Goal: Task Accomplishment & Management: Complete application form

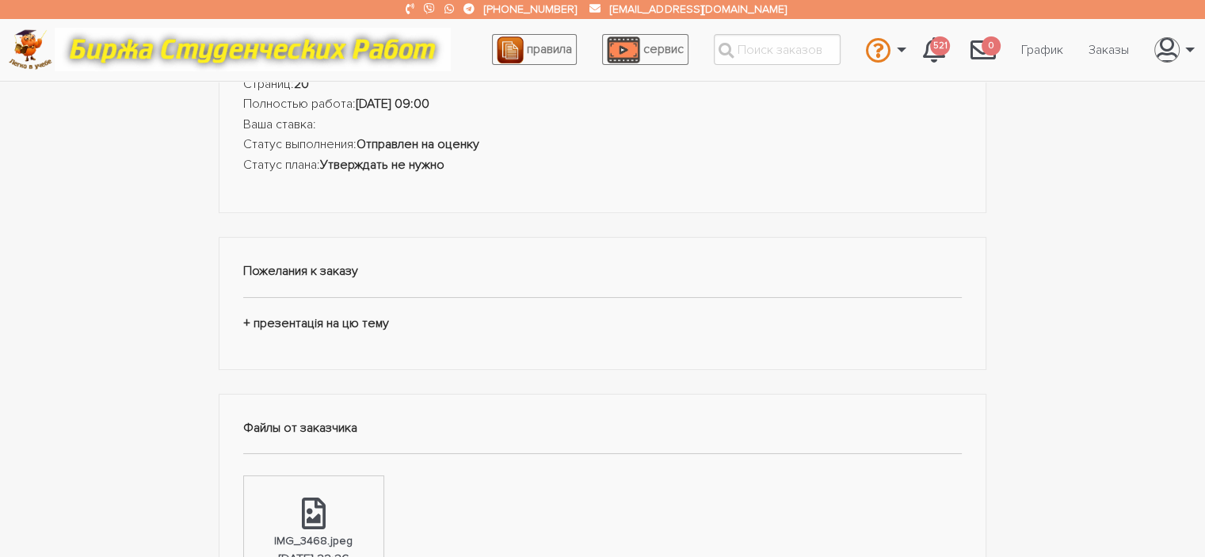
scroll to position [194, 0]
click at [323, 522] on icon at bounding box center [314, 512] width 24 height 32
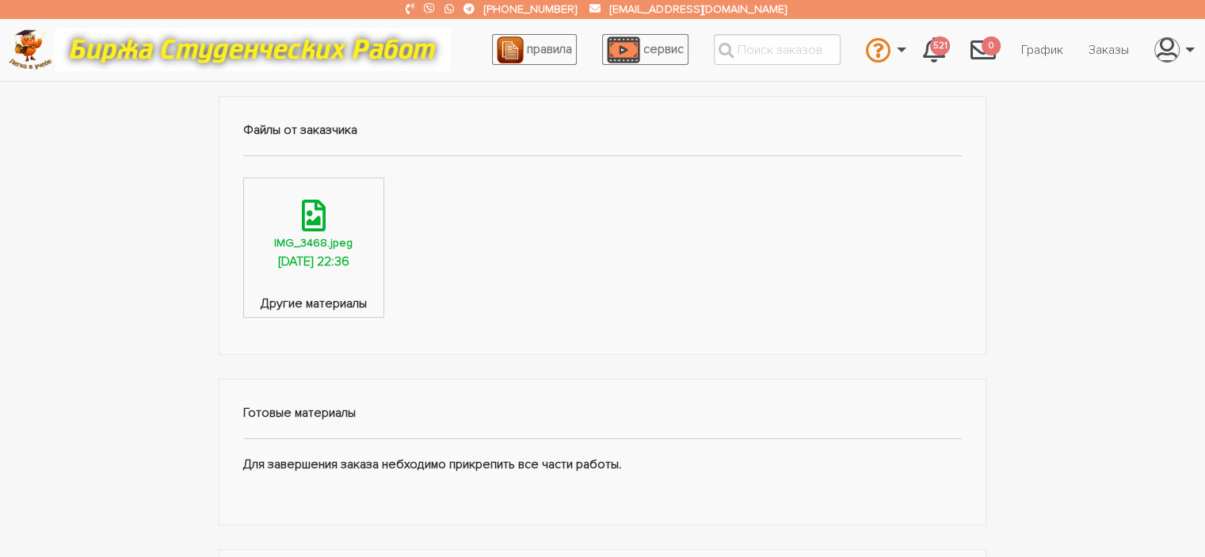
scroll to position [488, 0]
click at [317, 237] on div "IMG_3468.jpeg" at bounding box center [313, 245] width 78 height 18
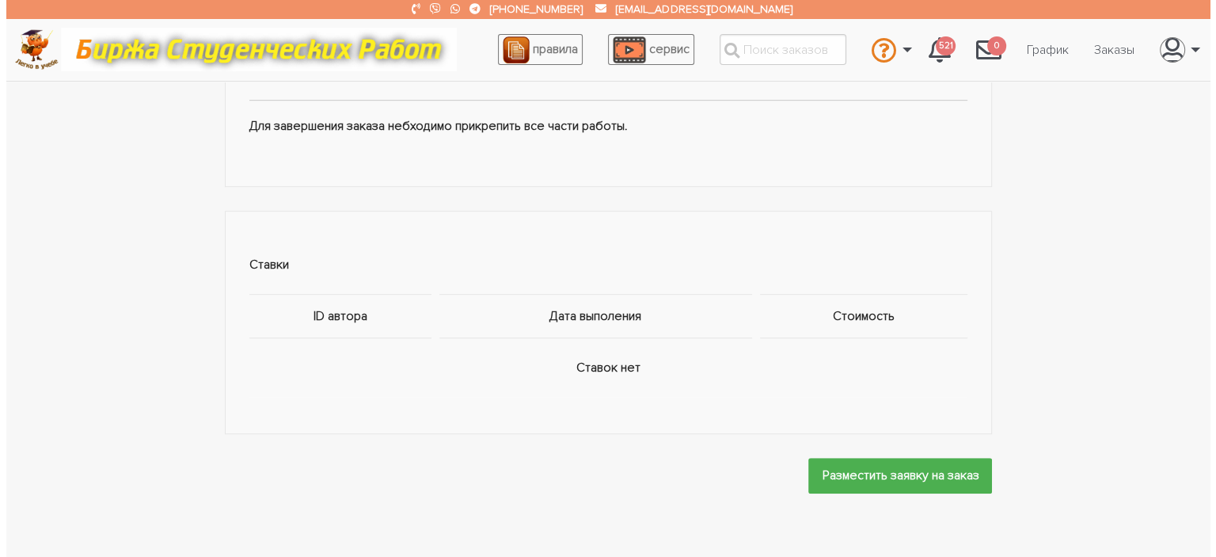
scroll to position [842, 0]
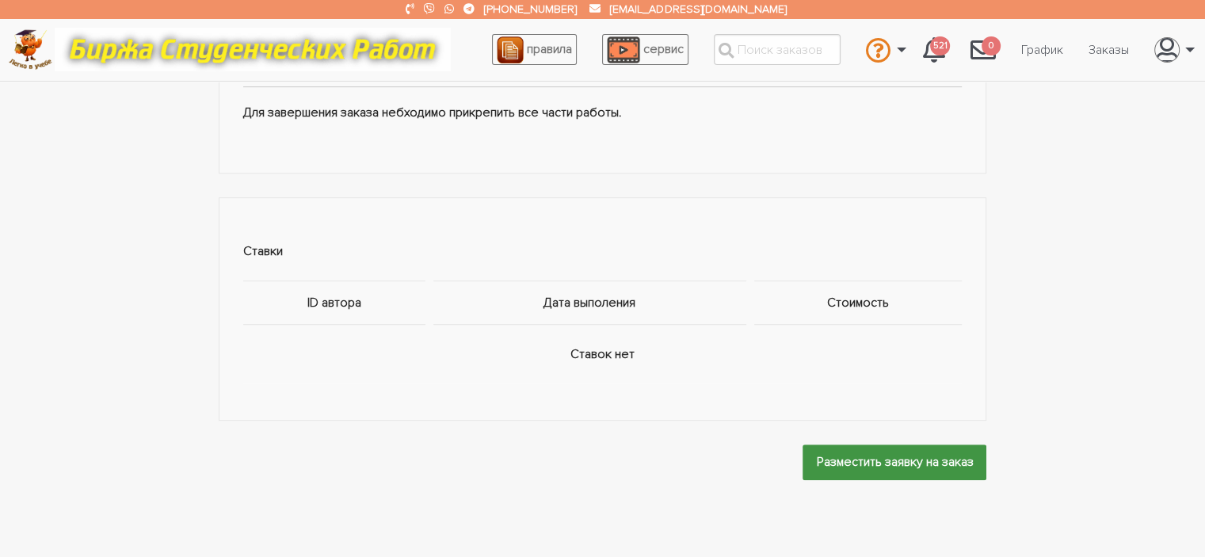
click at [836, 457] on input "Разместить заявку на заказ" at bounding box center [894, 462] width 184 height 36
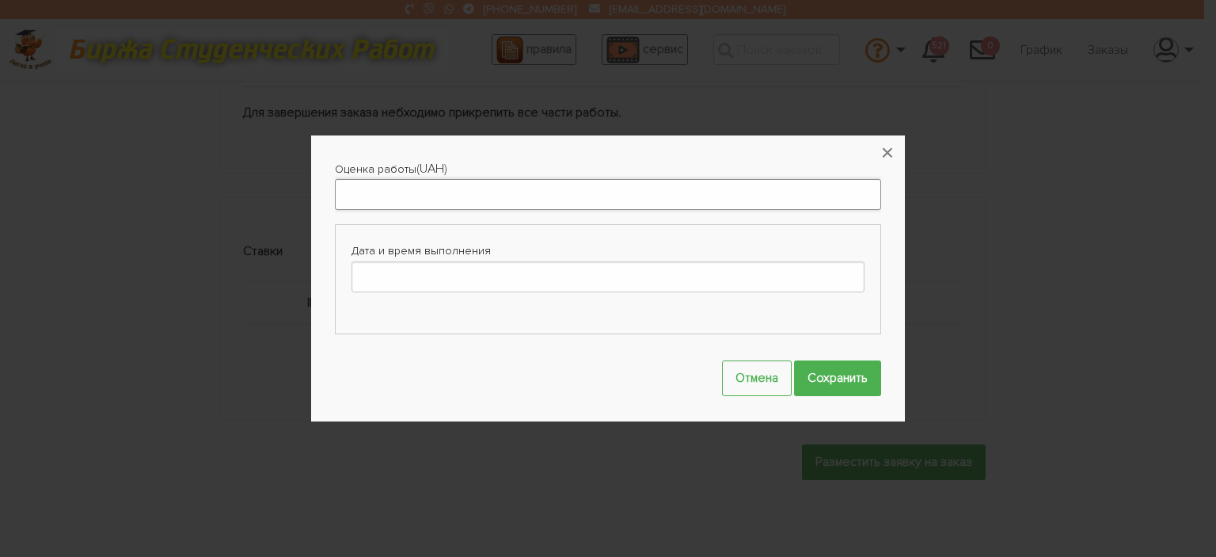
click at [353, 186] on input "Оценка работы" at bounding box center [608, 194] width 546 height 31
type input "500"
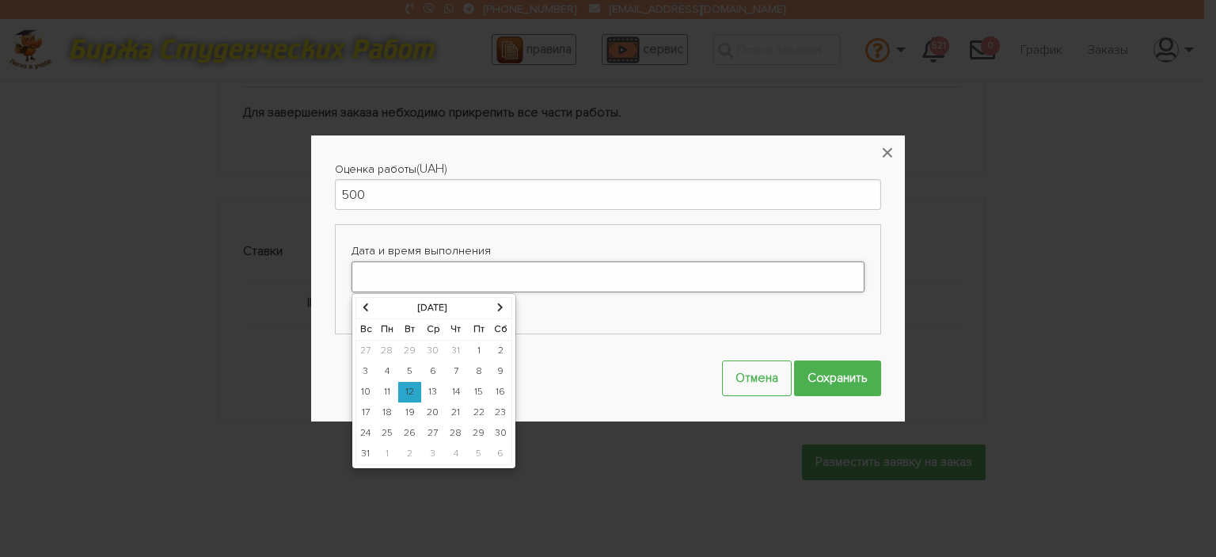
click at [375, 280] on input "Дата и время выполнения" at bounding box center [608, 276] width 513 height 31
click at [412, 430] on td "26" at bounding box center [409, 433] width 23 height 21
type input "26-08-2025 00:00"
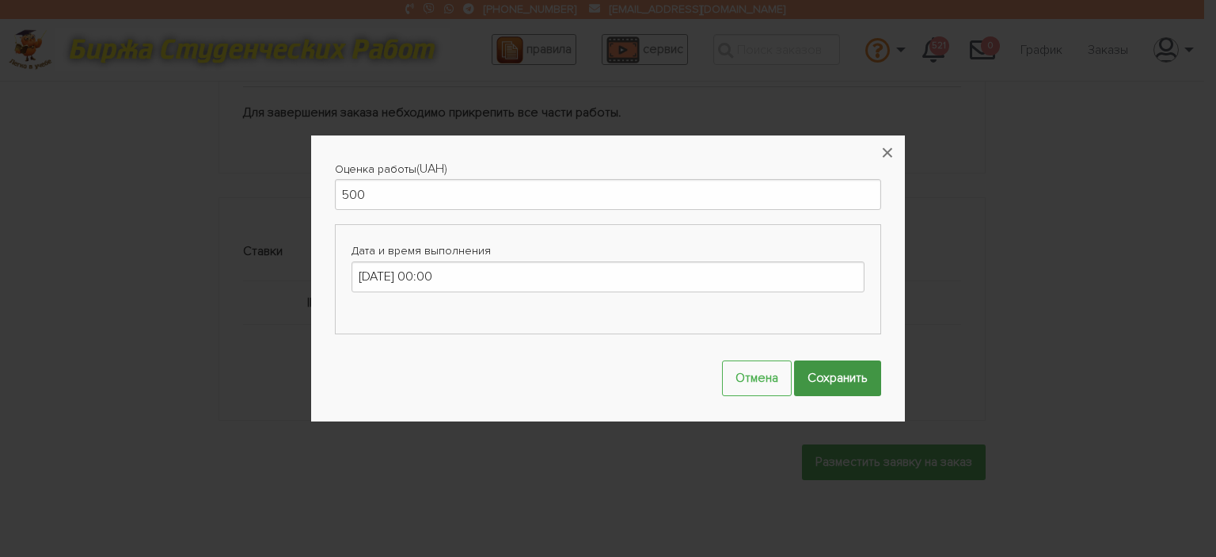
click at [839, 380] on input "Сохранить" at bounding box center [837, 378] width 87 height 36
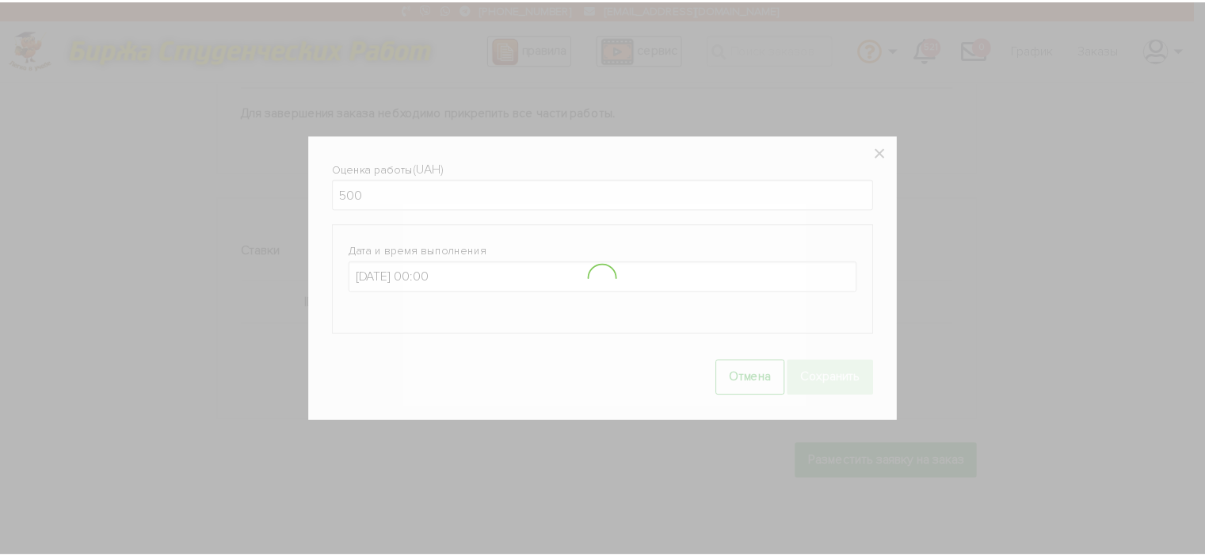
scroll to position [914, 0]
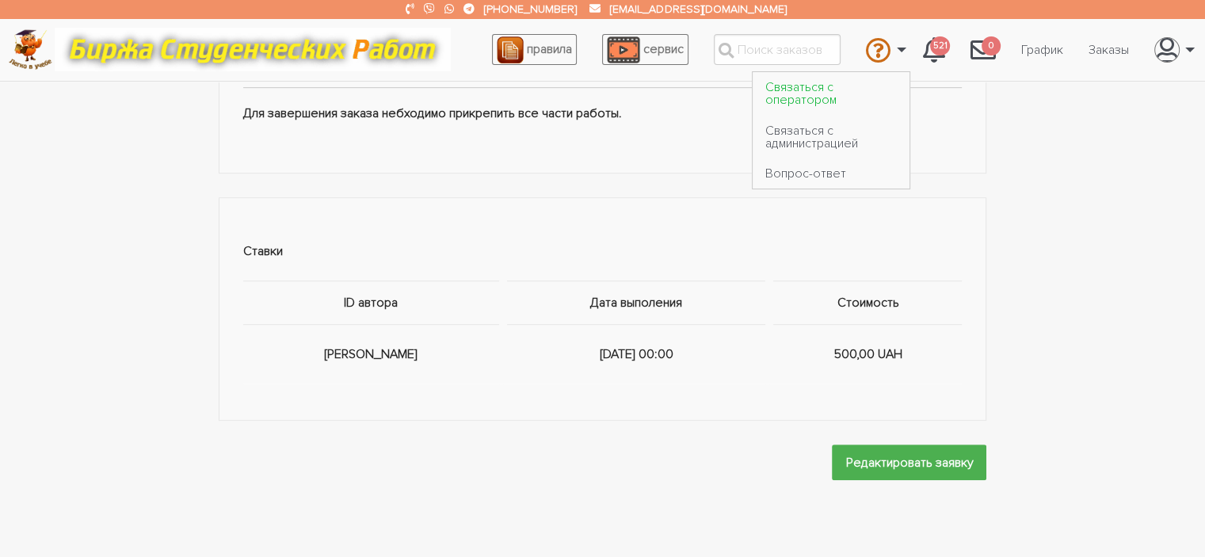
click at [801, 96] on link "Связаться с оператором" at bounding box center [830, 93] width 157 height 43
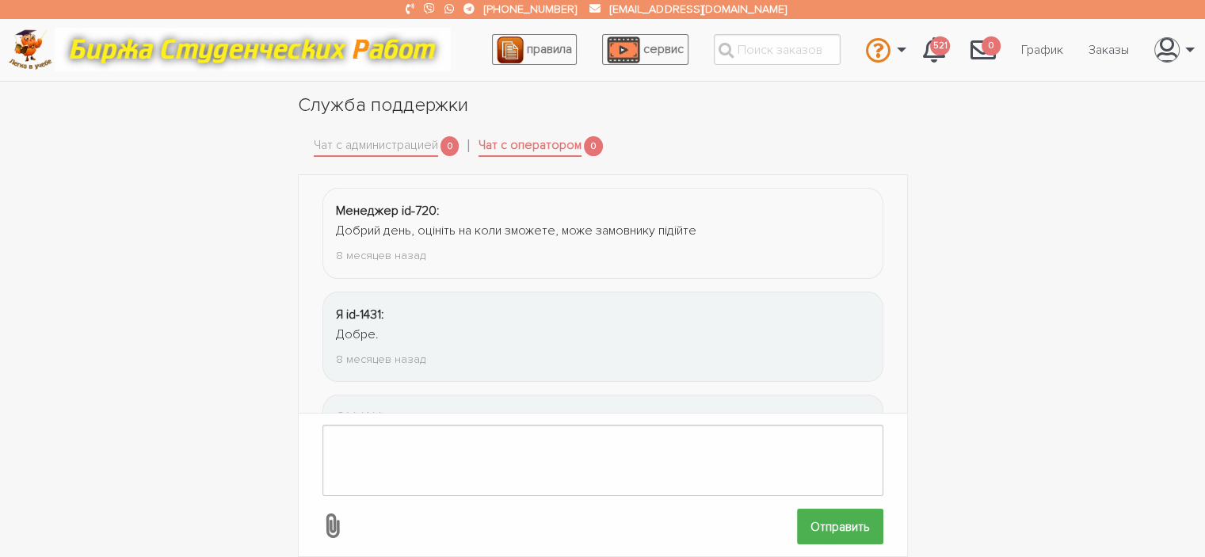
scroll to position [2153, 0]
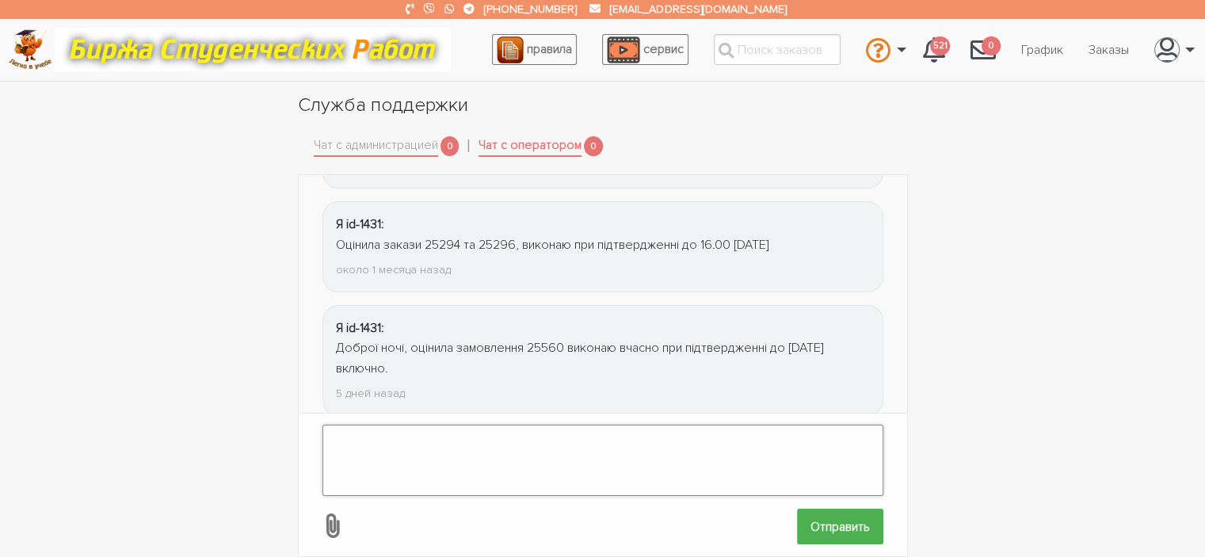
click at [348, 424] on textarea at bounding box center [602, 459] width 561 height 71
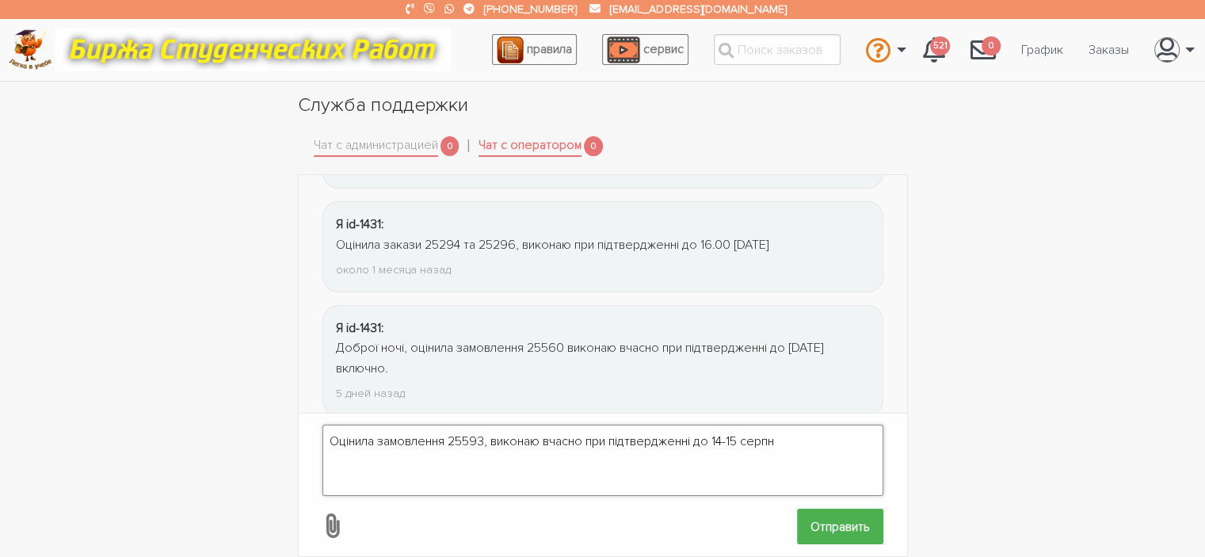
click at [790, 424] on textarea "Оцінила замовлення 25593, виконаю вчасно при підтвердженні до 14-15 серпн" at bounding box center [602, 459] width 561 height 71
click at [792, 433] on textarea "Оцінила замовлення 25593, виконаю вчасно при підтвердженні до 14-15 серпня, бо …" at bounding box center [602, 459] width 561 height 71
click at [344, 447] on textarea "Оцінила замовлення 25593, виконаю вчасно при підтвердженні до 14-15 серпня. Ста…" at bounding box center [602, 459] width 561 height 71
type textarea "Оцінила замовлення 25593, виконаю вчасно при підтвердженні до 14-15 серпня. Ста…"
click at [853, 508] on input "Отправить" at bounding box center [840, 526] width 86 height 36
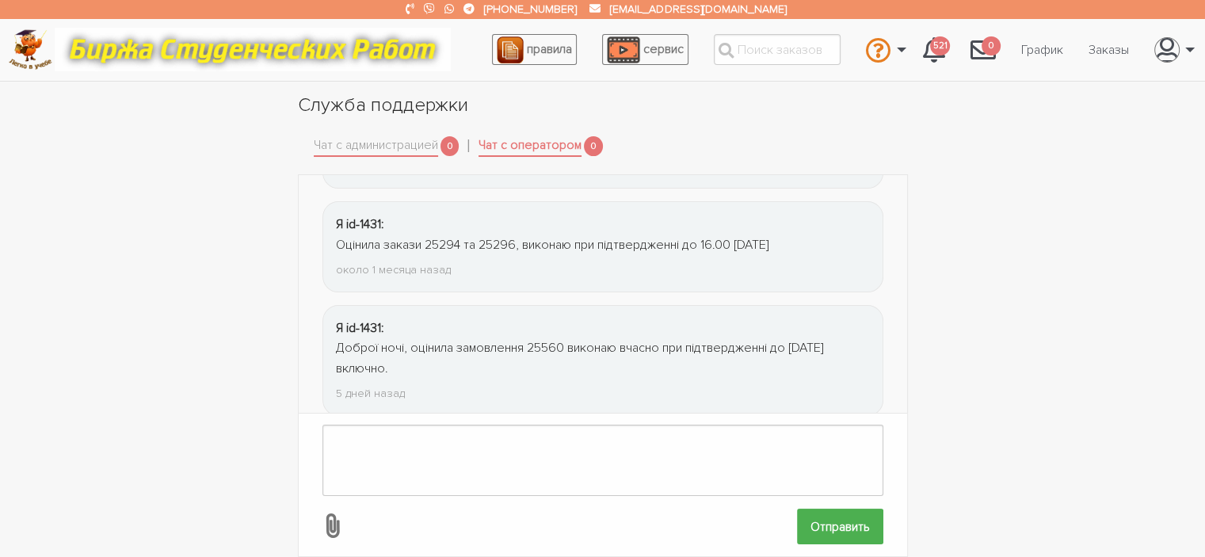
scroll to position [2276, 0]
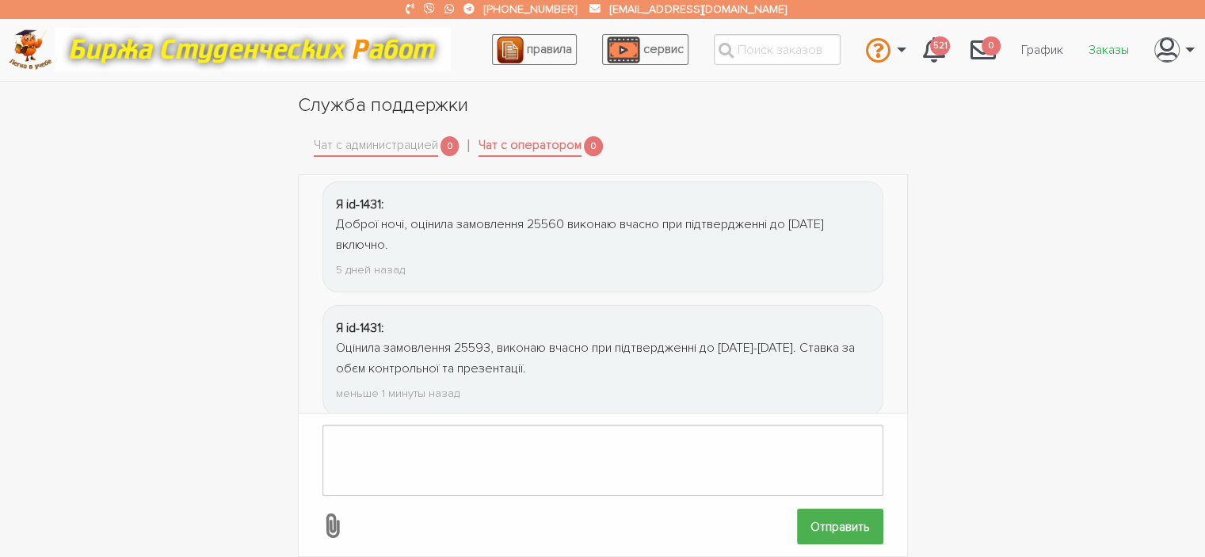
click at [1103, 47] on link "Заказы" at bounding box center [1108, 50] width 66 height 30
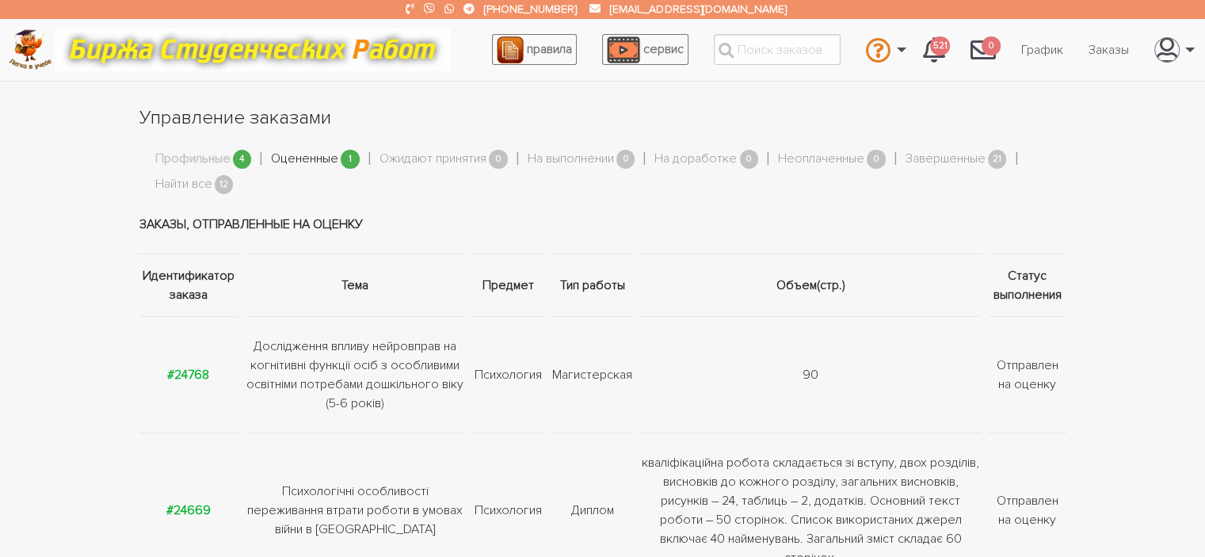
click at [307, 158] on link "Оцененные" at bounding box center [304, 159] width 67 height 21
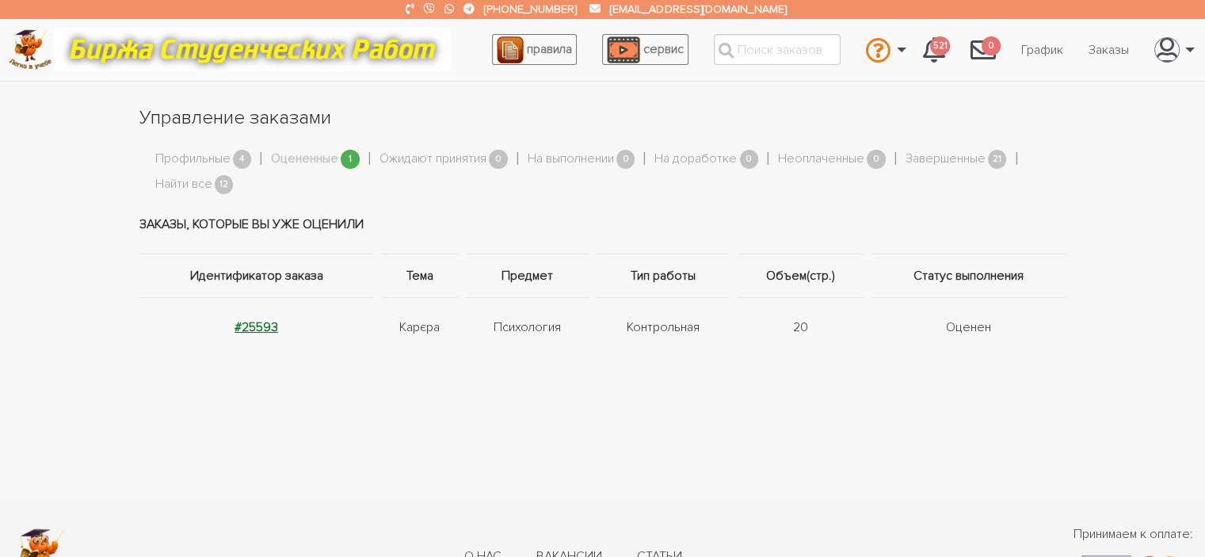
click at [249, 324] on strong "#25593" at bounding box center [256, 327] width 44 height 16
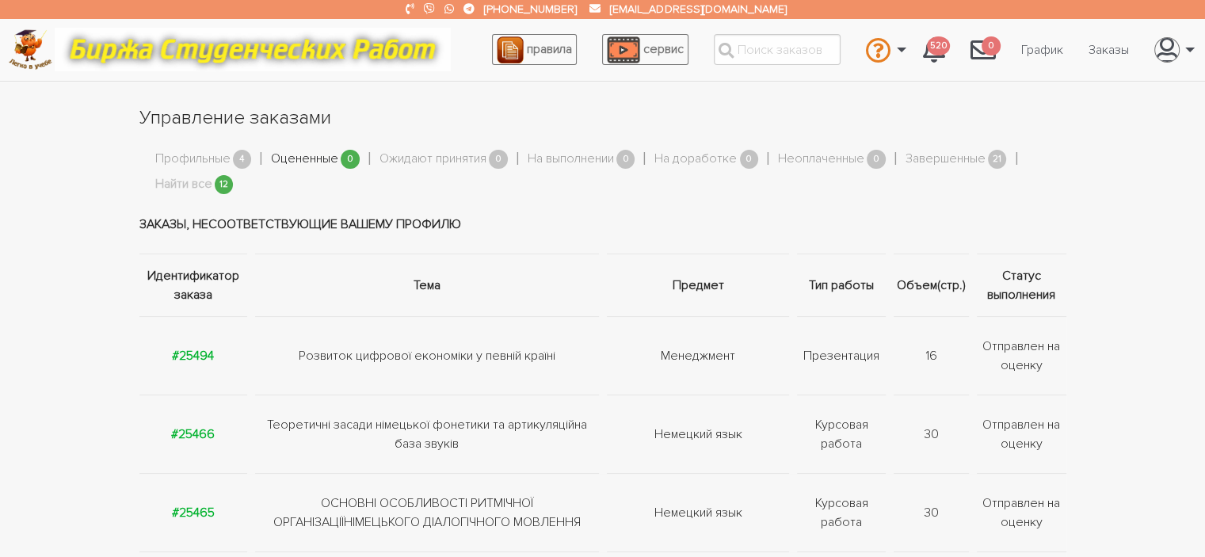
click at [309, 154] on link "Оцененные" at bounding box center [304, 159] width 67 height 21
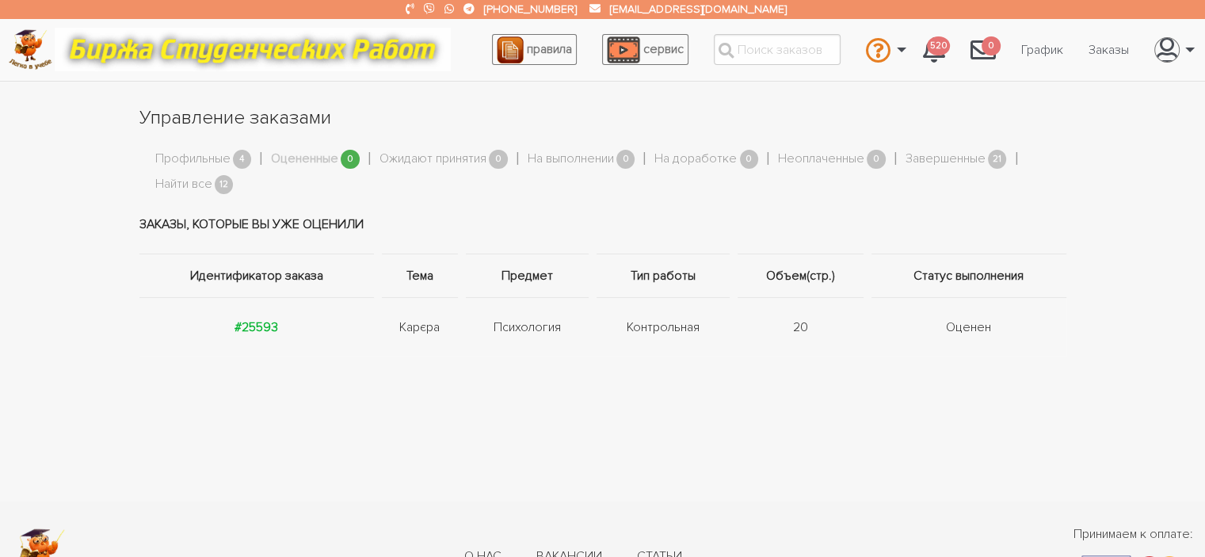
click at [261, 335] on td "#25593" at bounding box center [258, 326] width 238 height 59
click at [261, 331] on strong "#25593" at bounding box center [256, 327] width 44 height 16
